Goal: Transaction & Acquisition: Purchase product/service

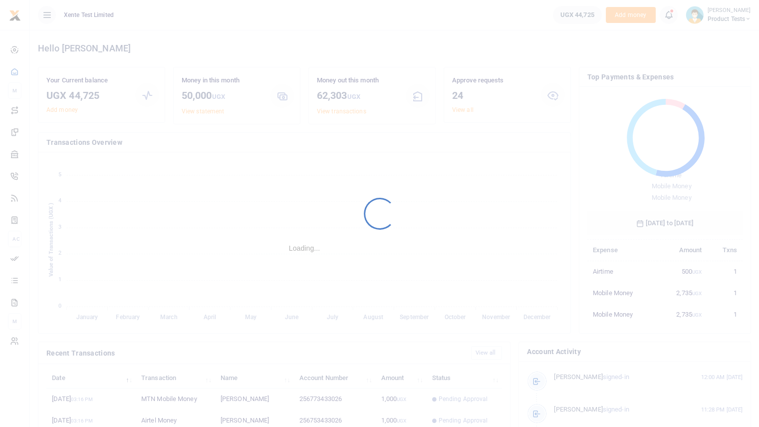
scroll to position [133, 148]
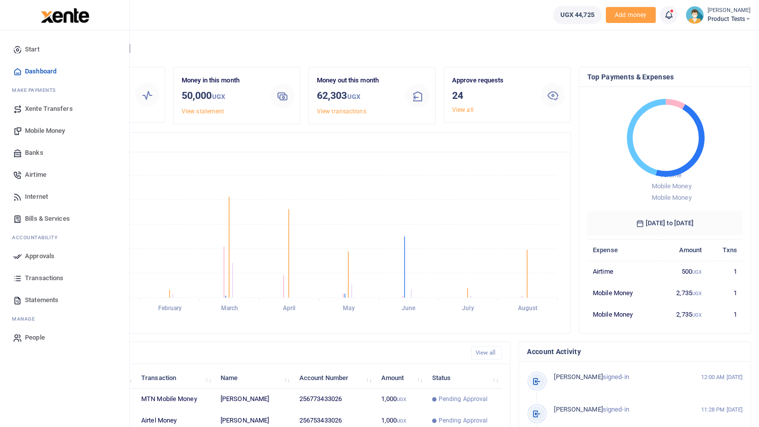
click at [54, 131] on span "Mobile Money" at bounding box center [45, 131] width 40 height 10
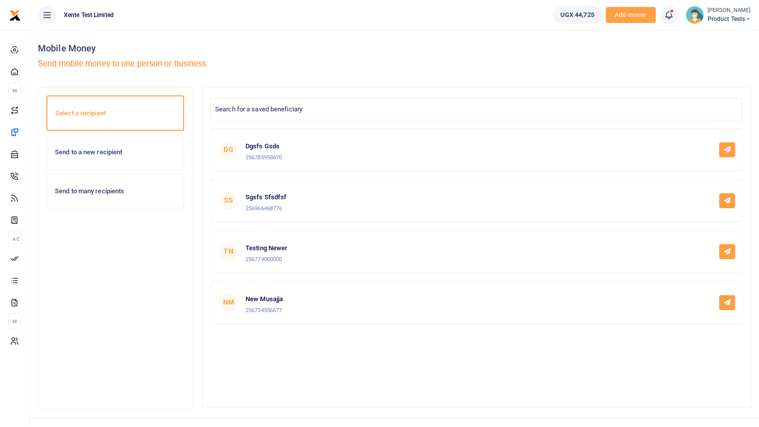
click at [128, 153] on h6 "Send to a new recipient" at bounding box center [115, 152] width 121 height 8
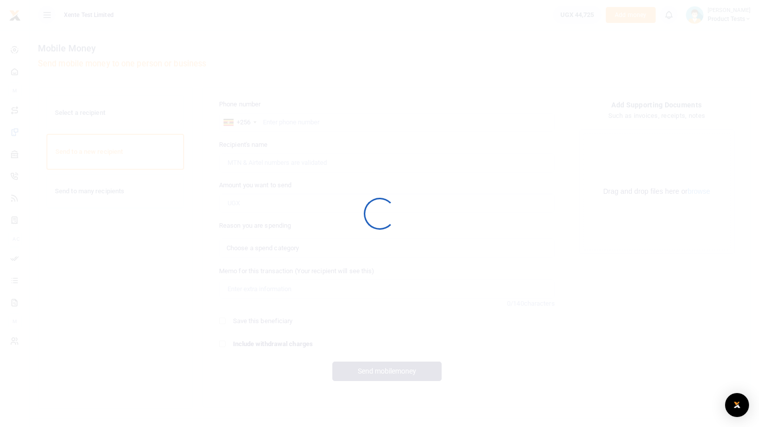
select select
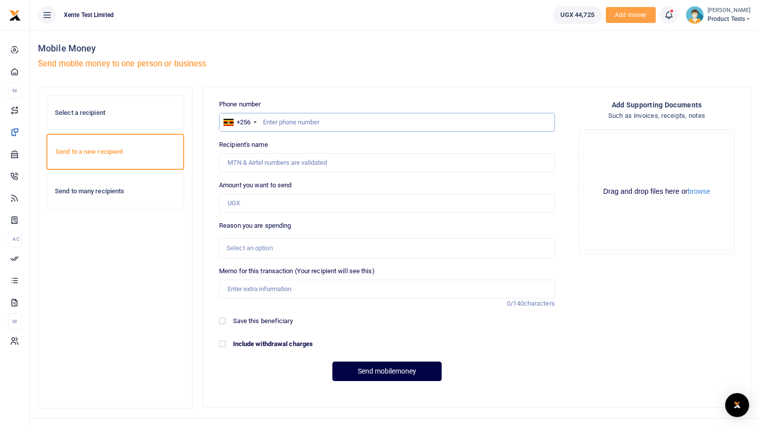
click at [317, 123] on input "text" at bounding box center [387, 122] width 336 height 19
type input "k"
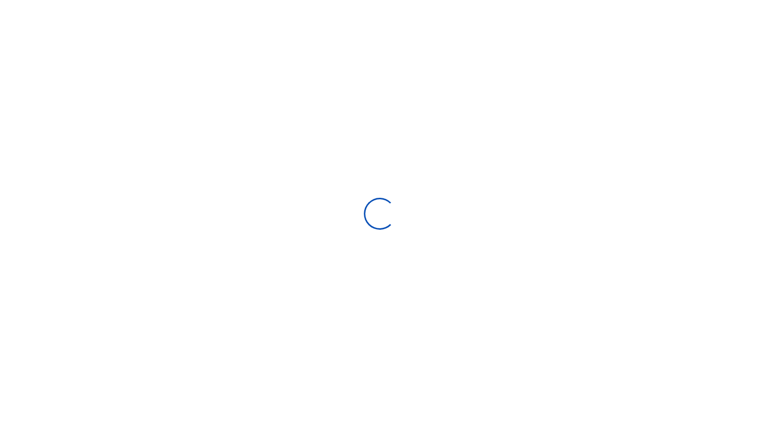
select select "Loading bundles"
select select
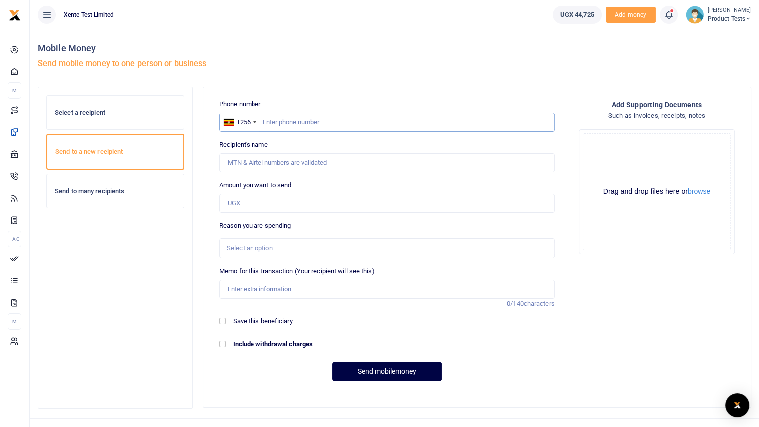
click at [339, 123] on input "text" at bounding box center [387, 122] width 336 height 19
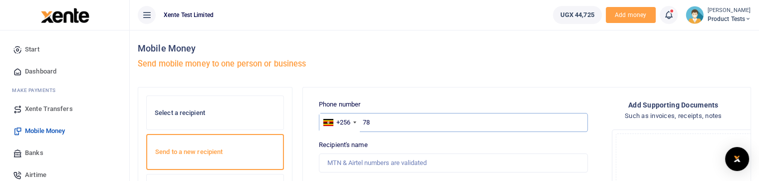
click at [386, 121] on input "78" at bounding box center [453, 122] width 269 height 19
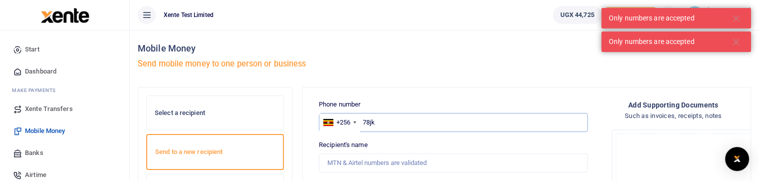
type input "78jk"
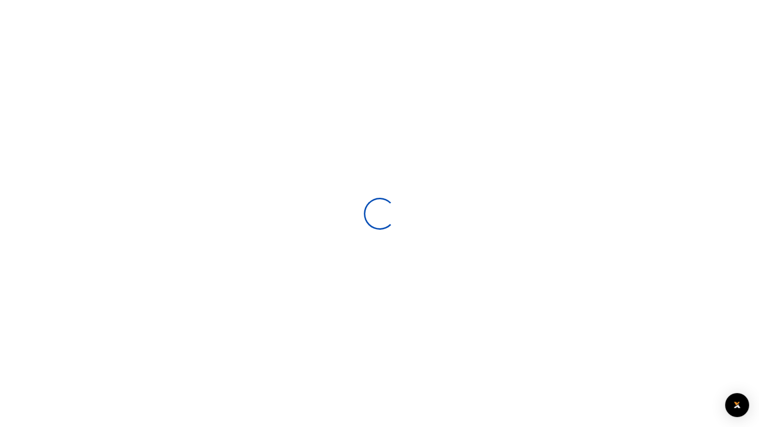
select select
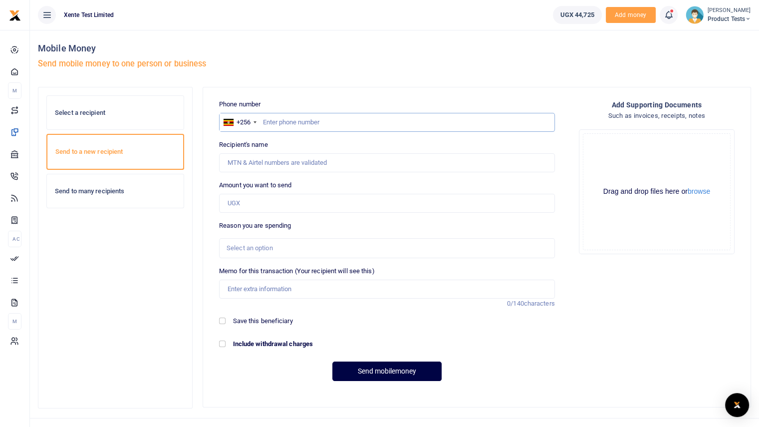
click at [322, 118] on input "text" at bounding box center [387, 122] width 336 height 19
click at [471, 23] on div "Error Only numbers are accepted" at bounding box center [380, 30] width 200 height 45
click at [466, 23] on div "Error" at bounding box center [380, 23] width 183 height 14
click at [468, 23] on icon "Close" at bounding box center [469, 22] width 4 height 5
drag, startPoint x: 323, startPoint y: 118, endPoint x: 317, endPoint y: 119, distance: 5.7
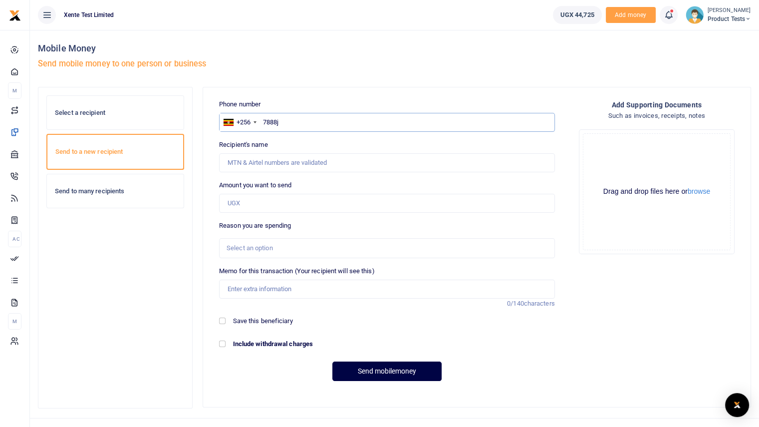
click at [317, 119] on input "7888j" at bounding box center [387, 122] width 336 height 19
type input "7"
type input "785958670"
click at [312, 209] on input "Amount you want to send" at bounding box center [387, 203] width 336 height 19
type input "[PERSON_NAME]"
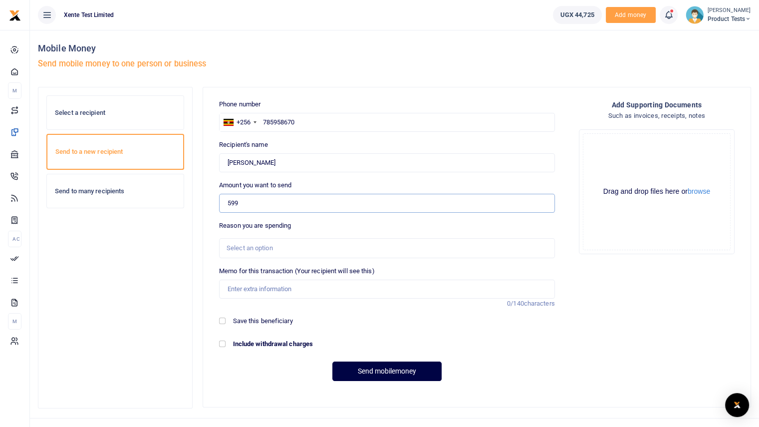
type input "599"
click at [318, 244] on div "Select an option" at bounding box center [384, 248] width 314 height 10
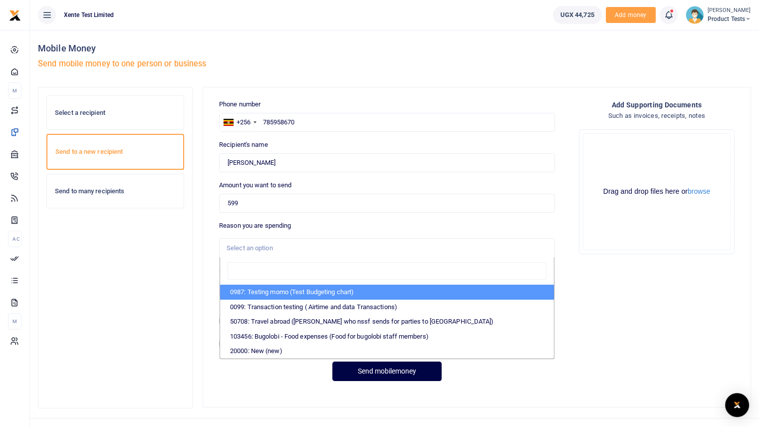
click at [289, 294] on li "0987: Testing momo (Test Budgeting chart)" at bounding box center [387, 292] width 334 height 15
select select "60"
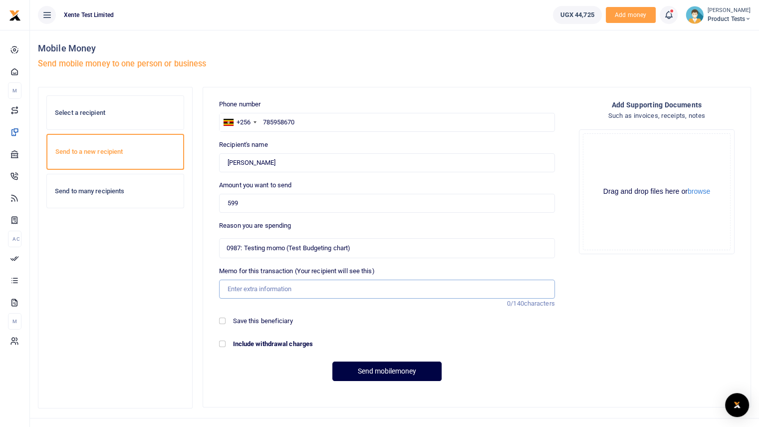
click at [295, 289] on input "Memo for this transaction (Your recipient will see this)" at bounding box center [387, 289] width 336 height 19
type input "test"
click at [382, 369] on button "Send mobilemoney" at bounding box center [387, 371] width 109 height 19
